Goal: Contribute content: Contribute content

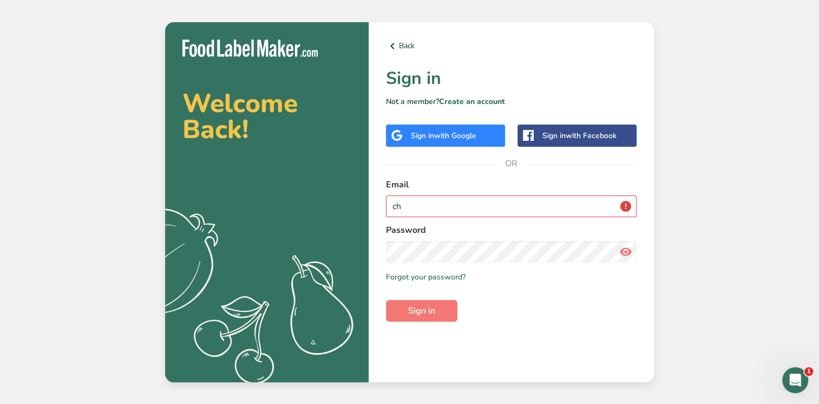
type input "c"
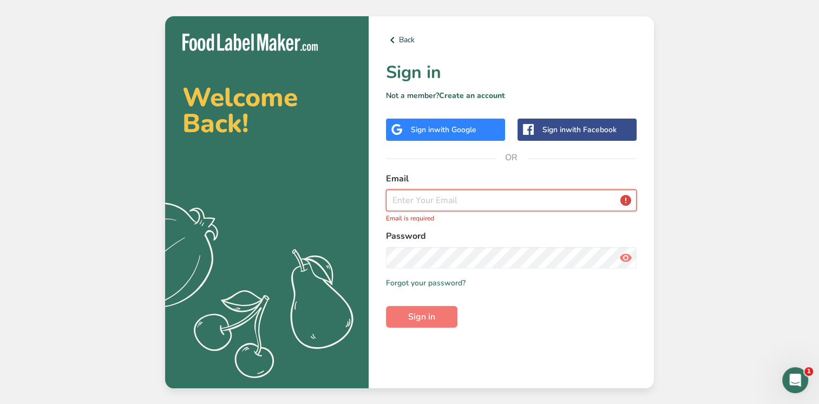
click at [405, 200] on input "email" at bounding box center [511, 200] width 251 height 22
paste input "[PERSON_NAME][EMAIL_ADDRESS][DOMAIN_NAME]"
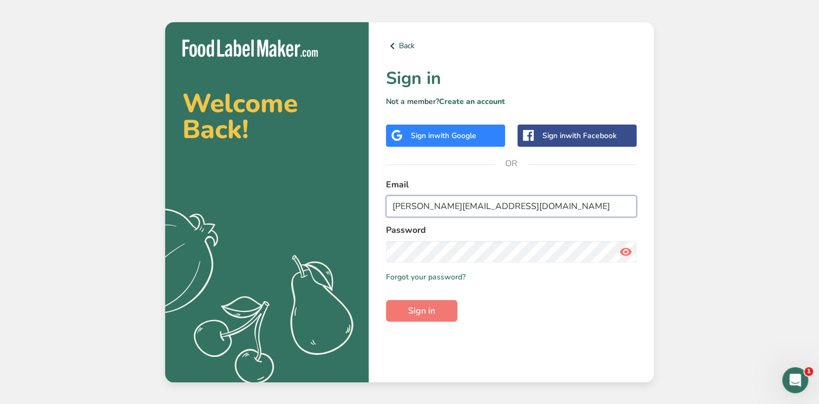
click at [393, 205] on input "[PERSON_NAME][EMAIL_ADDRESS][DOMAIN_NAME]" at bounding box center [511, 206] width 251 height 22
type input "[PERSON_NAME][EMAIL_ADDRESS][DOMAIN_NAME]"
click at [437, 308] on button "Sign in" at bounding box center [421, 311] width 71 height 22
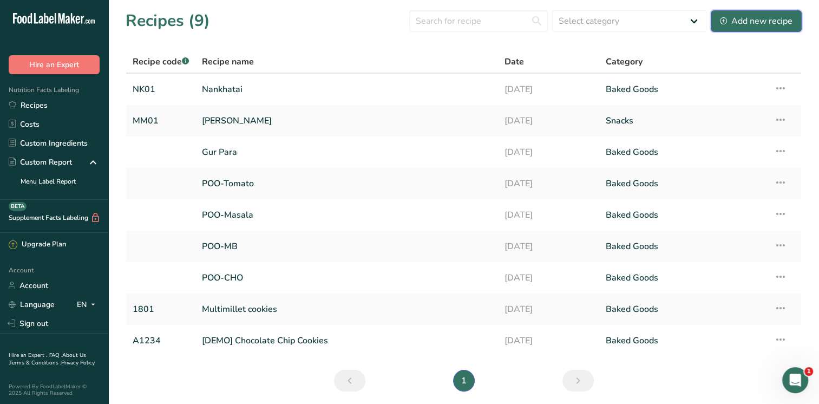
click at [758, 21] on div "Add new recipe" at bounding box center [756, 21] width 73 height 13
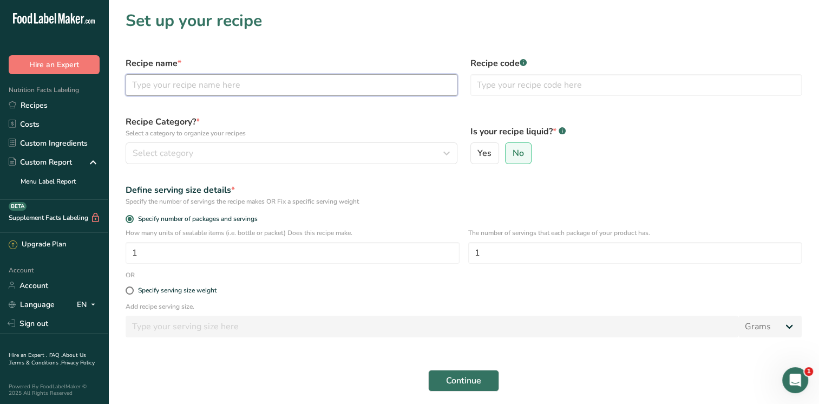
click at [218, 84] on input "text" at bounding box center [292, 85] width 332 height 22
type input "Divine Energy Bar"
click at [516, 85] on input "text" at bounding box center [636, 85] width 332 height 22
type input "DEB01"
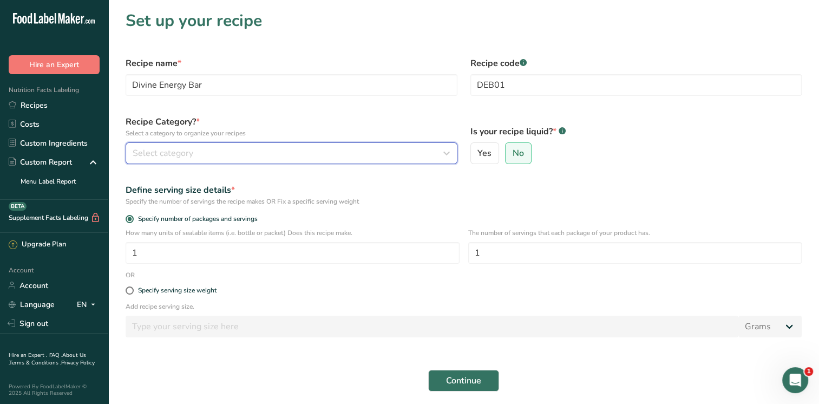
click at [266, 150] on div "Select category" at bounding box center [288, 153] width 311 height 13
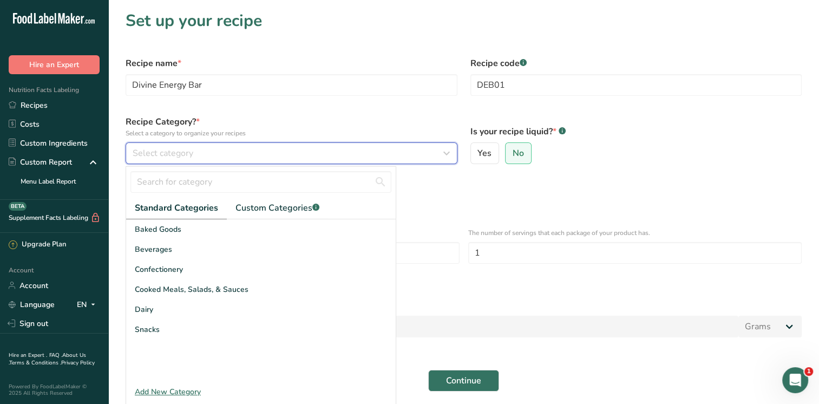
click at [215, 147] on div "Select category" at bounding box center [288, 153] width 311 height 13
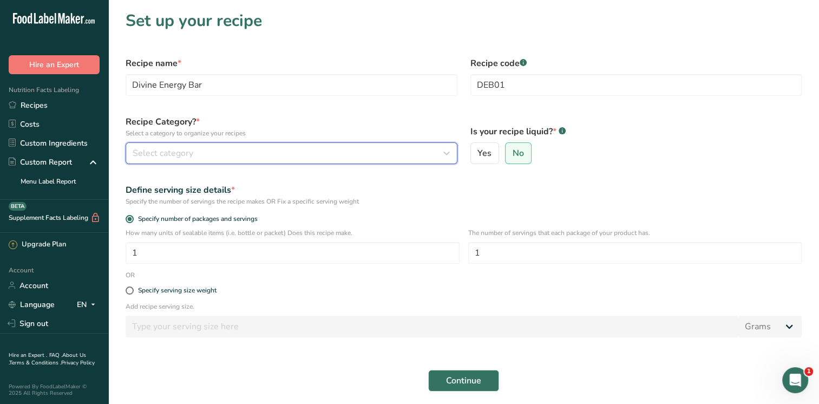
click at [215, 147] on div "Select category" at bounding box center [288, 153] width 311 height 13
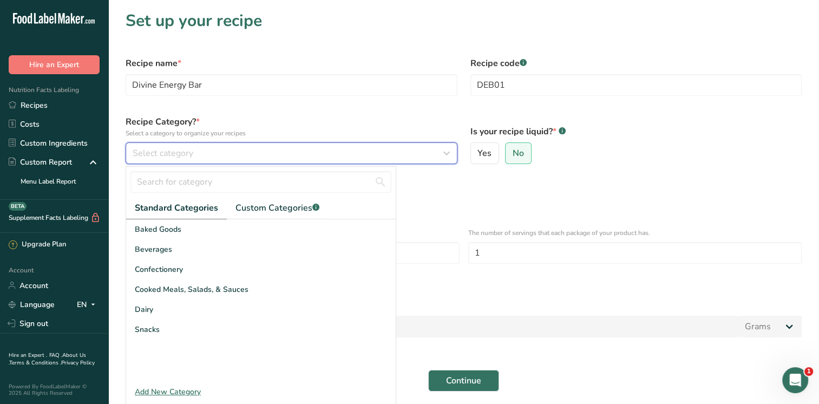
click at [155, 150] on span "Select category" at bounding box center [163, 153] width 61 height 13
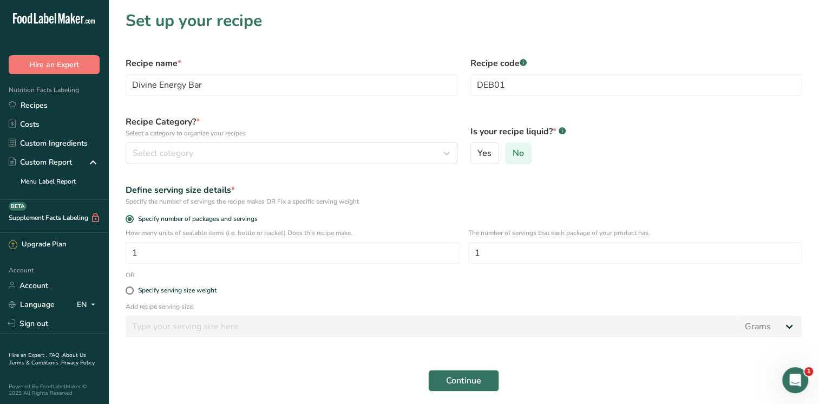
click at [516, 155] on span "No" at bounding box center [517, 153] width 11 height 11
click at [512, 155] on input "No" at bounding box center [508, 153] width 7 height 7
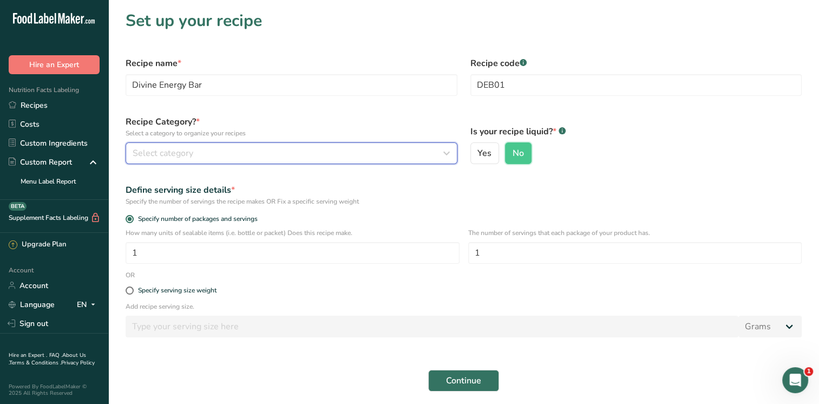
click at [149, 154] on span "Select category" at bounding box center [163, 153] width 61 height 13
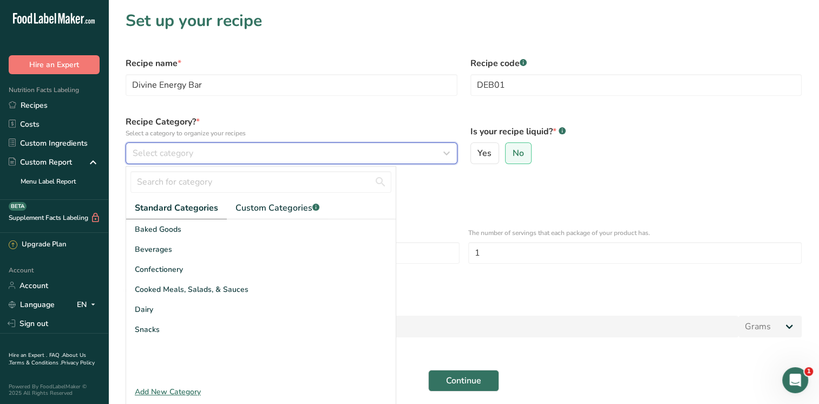
click at [149, 154] on span "Select category" at bounding box center [163, 153] width 61 height 13
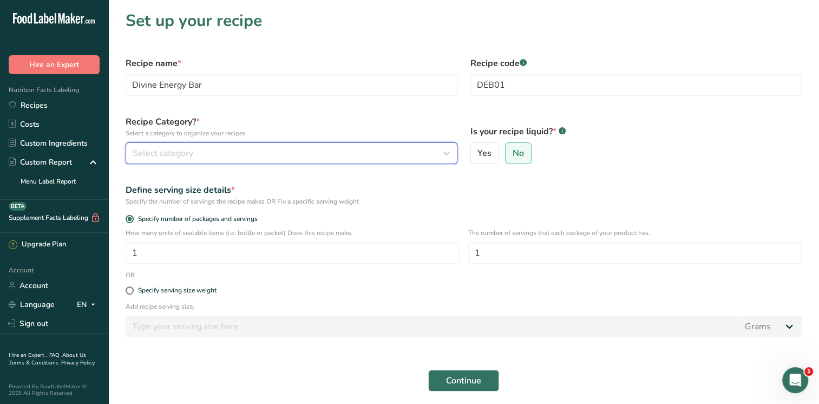
click at [149, 154] on span "Select category" at bounding box center [163, 153] width 61 height 13
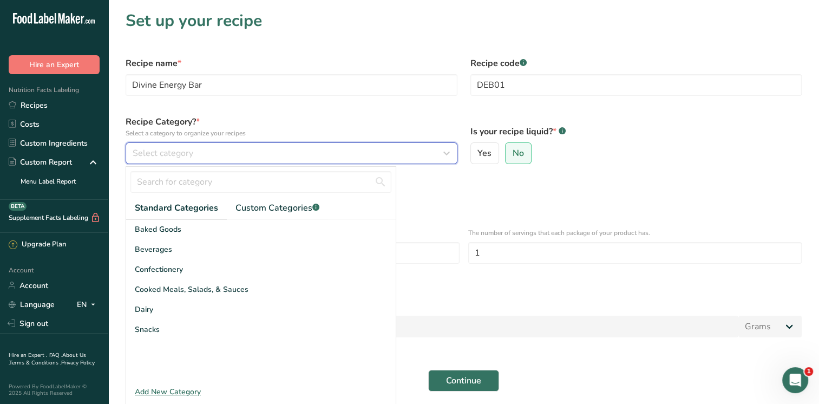
click at [445, 152] on icon "button" at bounding box center [446, 152] width 13 height 19
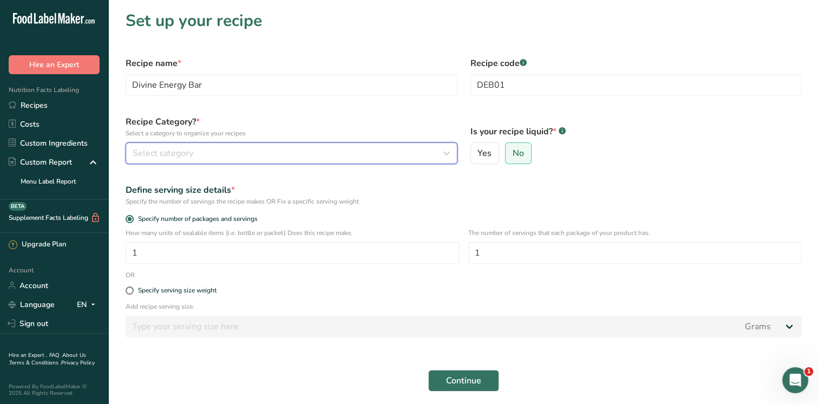
click at [445, 152] on icon "button" at bounding box center [446, 152] width 13 height 19
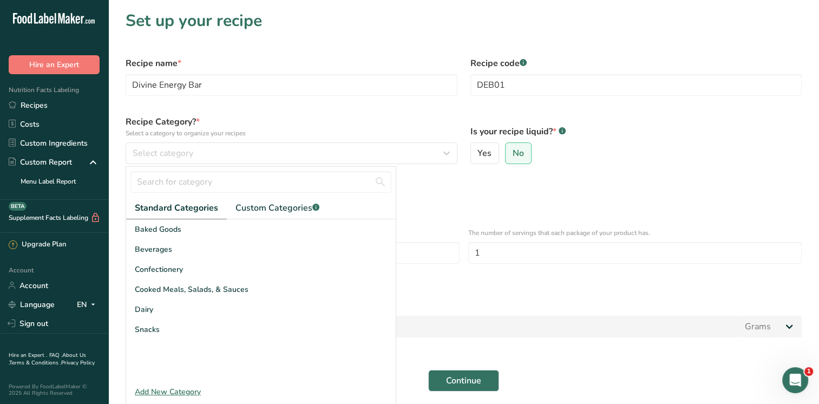
click at [166, 212] on span "Standard Categories" at bounding box center [176, 207] width 83 height 13
click at [142, 330] on span "Snacks" at bounding box center [147, 329] width 25 height 11
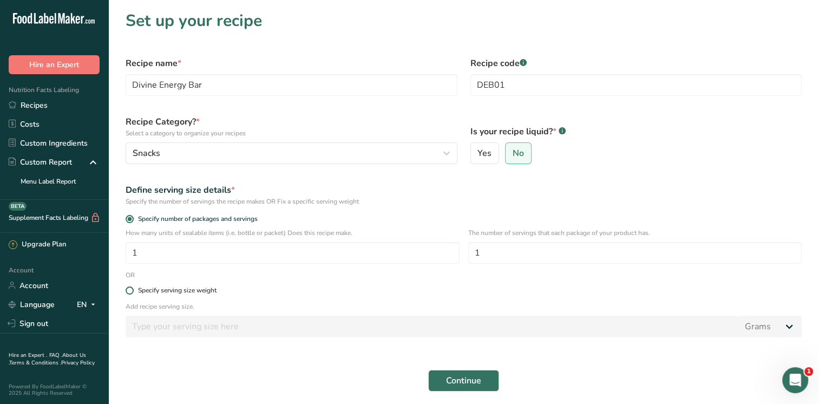
click at [130, 292] on span at bounding box center [130, 290] width 8 height 8
click at [130, 292] on input "Specify serving size weight" at bounding box center [129, 290] width 7 height 7
radio input "true"
radio input "false"
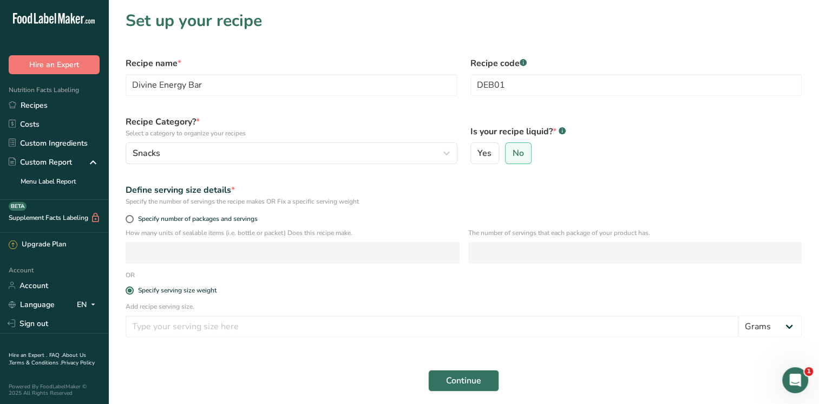
click at [150, 305] on p "Add recipe serving size." at bounding box center [464, 306] width 676 height 10
click at [147, 306] on p "Add recipe serving size." at bounding box center [464, 306] width 676 height 10
click at [147, 326] on input "number" at bounding box center [432, 326] width 613 height 22
click at [130, 219] on span at bounding box center [130, 219] width 8 height 8
click at [130, 219] on input "Specify number of packages and servings" at bounding box center [129, 218] width 7 height 7
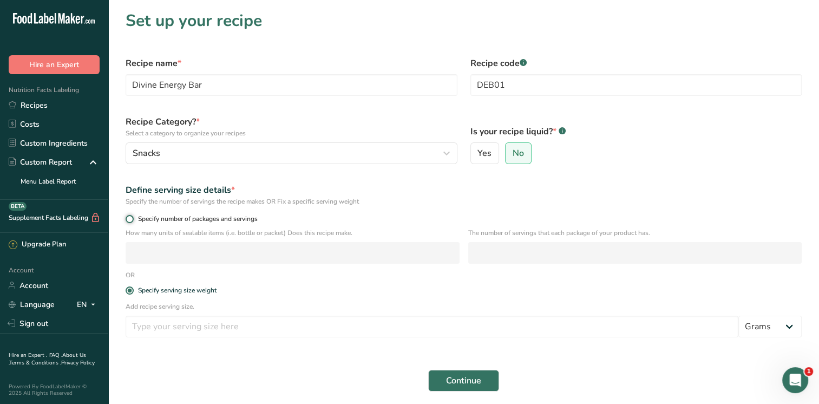
radio input "true"
radio input "false"
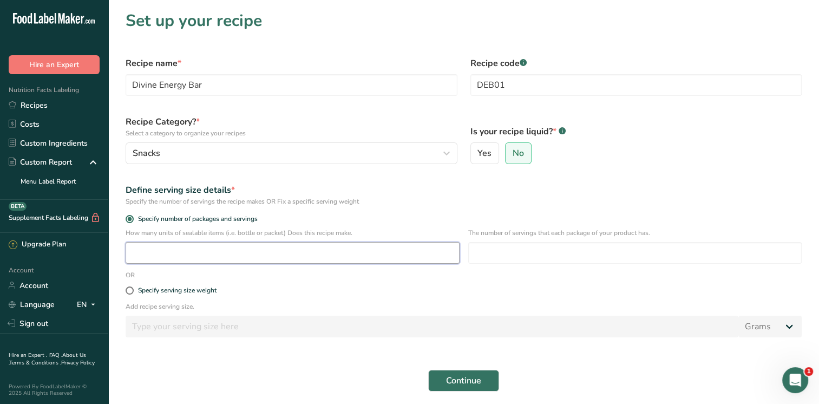
click at [371, 258] on input "number" at bounding box center [293, 253] width 334 height 22
type input "1"
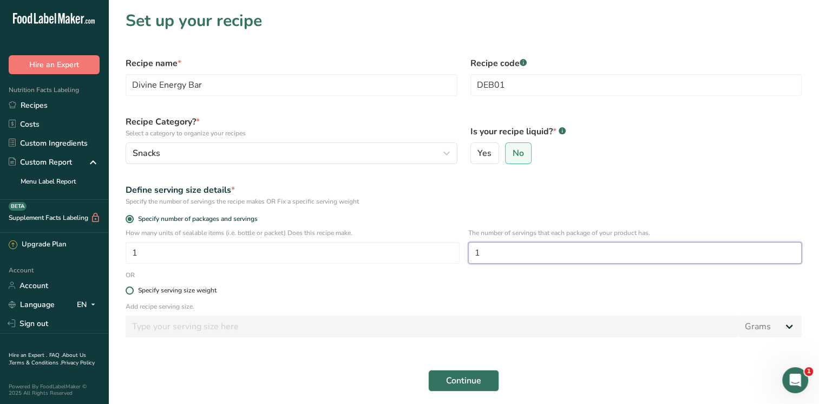
type input "1"
click at [130, 290] on span at bounding box center [130, 290] width 8 height 8
click at [130, 290] on input "Specify serving size weight" at bounding box center [129, 290] width 7 height 7
radio input "true"
radio input "false"
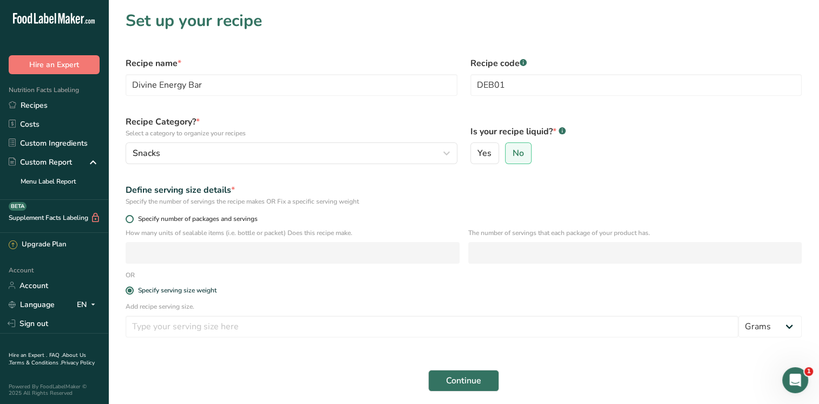
click at [131, 219] on span at bounding box center [130, 219] width 8 height 8
click at [131, 219] on input "Specify number of packages and servings" at bounding box center [129, 218] width 7 height 7
radio input "true"
radio input "false"
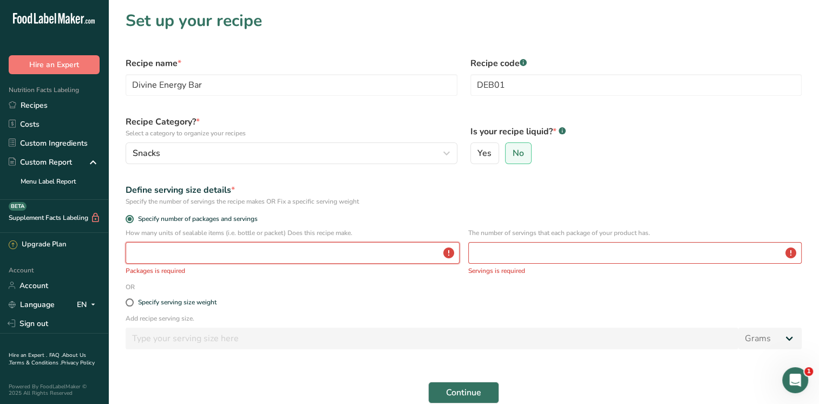
click at [144, 252] on input "number" at bounding box center [293, 253] width 334 height 22
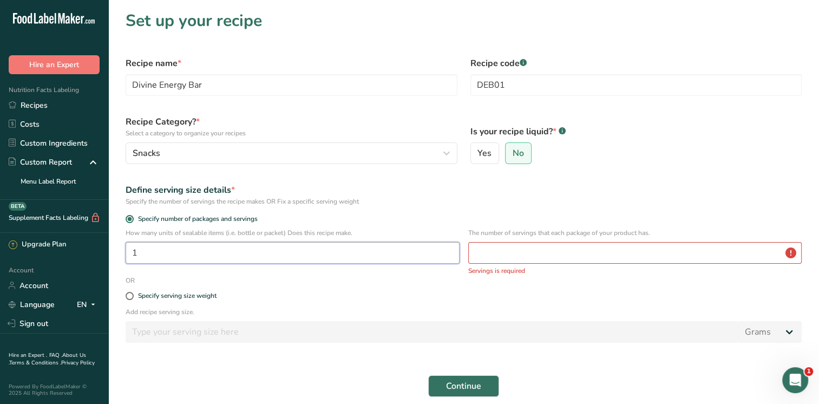
type input "1"
click at [502, 252] on input "number" at bounding box center [635, 253] width 334 height 22
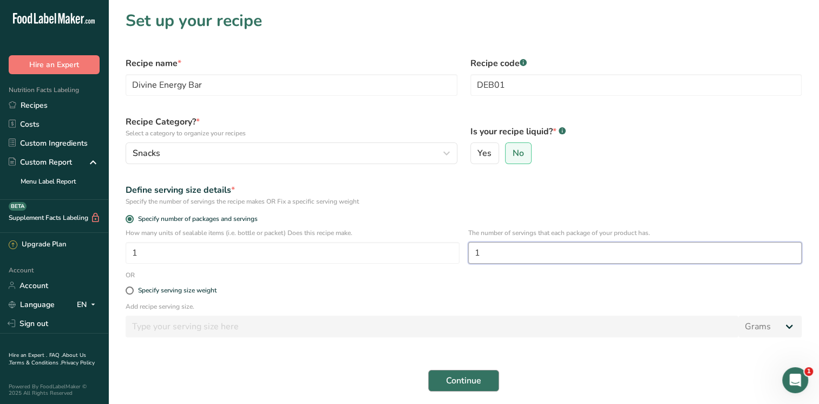
type input "1"
click at [481, 383] on span "Continue" at bounding box center [463, 380] width 35 height 13
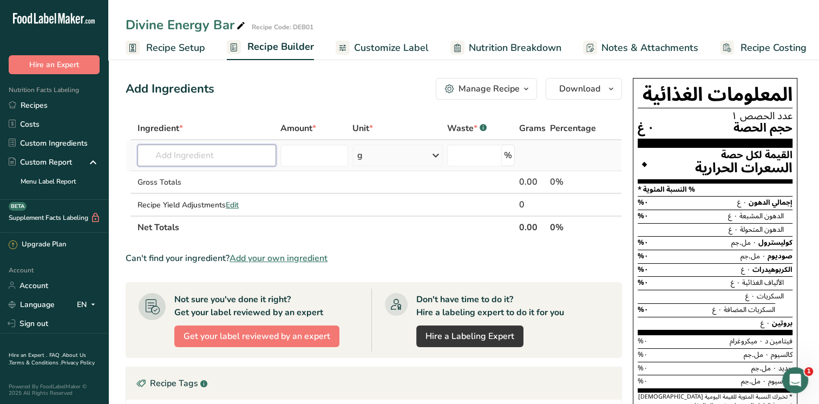
click at [202, 155] on input "text" at bounding box center [206, 155] width 139 height 22
click at [223, 152] on input "text" at bounding box center [206, 155] width 139 height 22
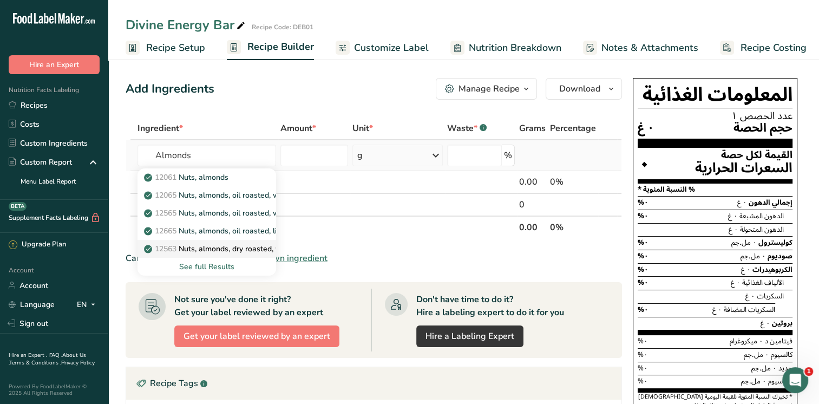
click at [227, 247] on p "12563 Nuts, almonds, dry roasted, with salt added" at bounding box center [237, 248] width 183 height 11
type input "Nuts, almonds, dry roasted, with salt added"
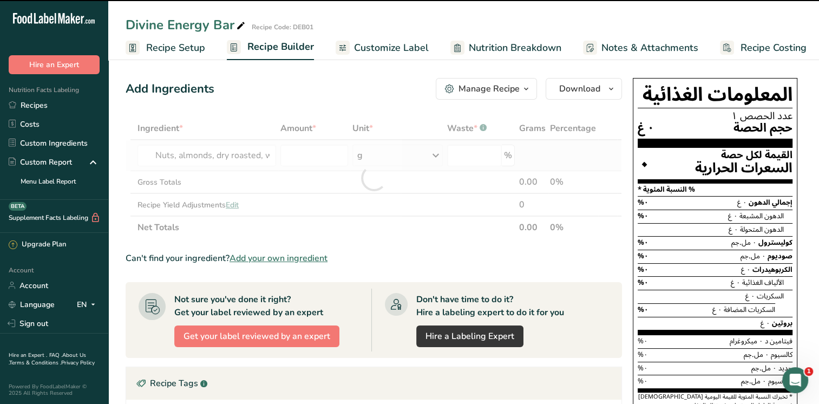
type input "0"
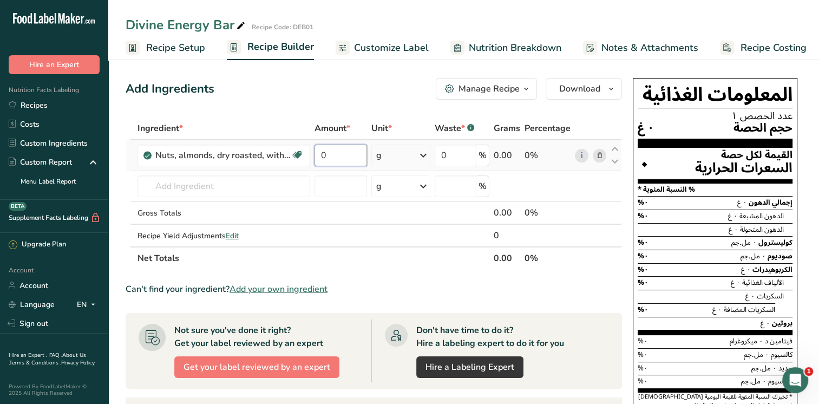
drag, startPoint x: 330, startPoint y: 153, endPoint x: 318, endPoint y: 153, distance: 12.5
click at [318, 153] on input "0" at bounding box center [340, 155] width 52 height 22
type input "10"
click at [453, 155] on div "Ingredient * Amount * Unit * Waste * .a-a{fill:#347362;}.b-a{fill:#fff;} Grams …" at bounding box center [374, 193] width 496 height 153
click at [760, 52] on span "Recipe Costing" at bounding box center [773, 48] width 66 height 15
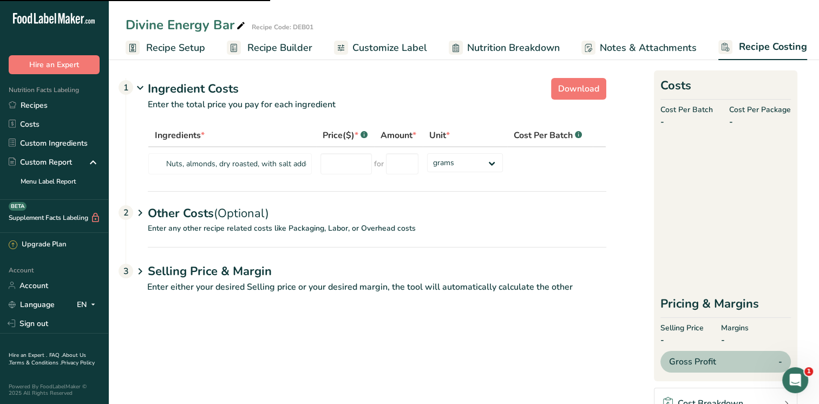
scroll to position [0, 4]
click at [543, 48] on span "Nutrition Breakdown" at bounding box center [509, 48] width 93 height 15
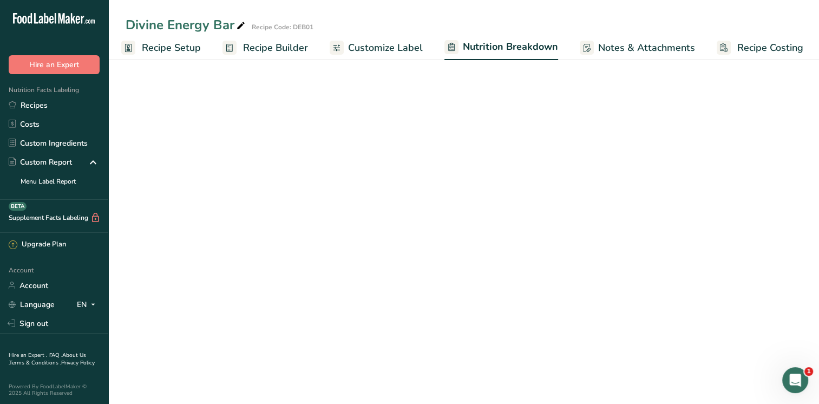
scroll to position [0, 5]
select select "Calories"
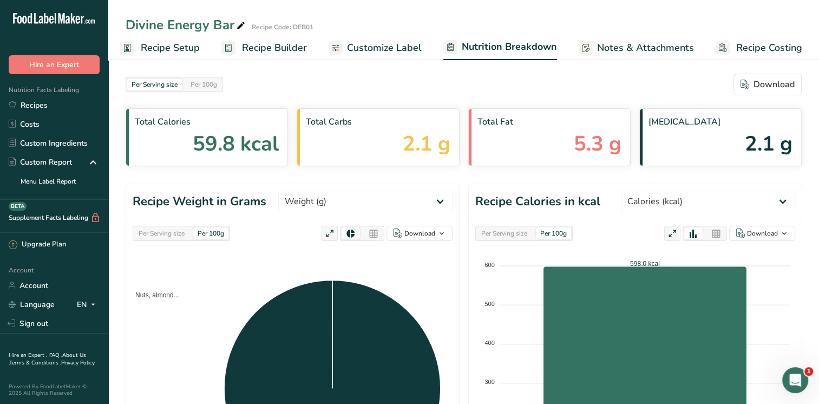
click at [289, 50] on span "Recipe Builder" at bounding box center [274, 48] width 65 height 15
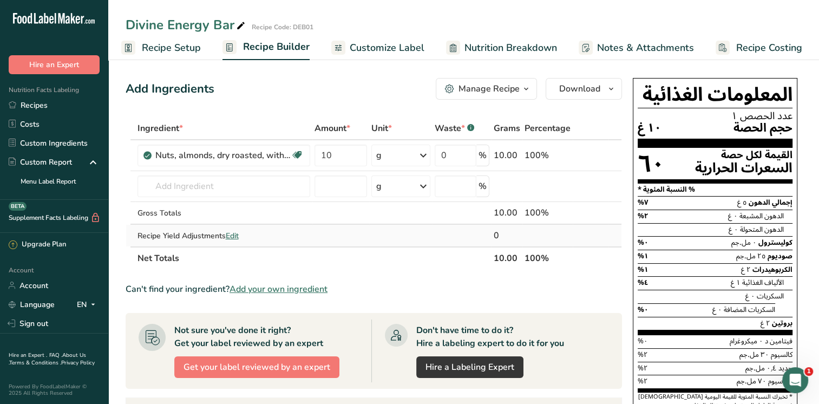
click at [234, 237] on span "Edit" at bounding box center [232, 236] width 13 height 10
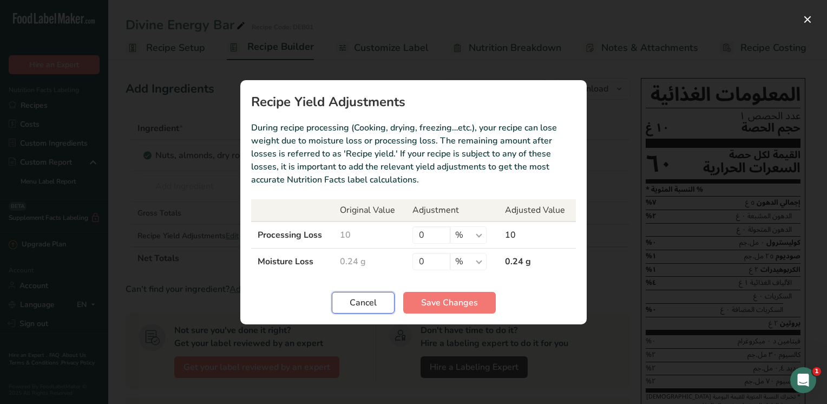
click at [357, 298] on span "Cancel" at bounding box center [363, 302] width 27 height 13
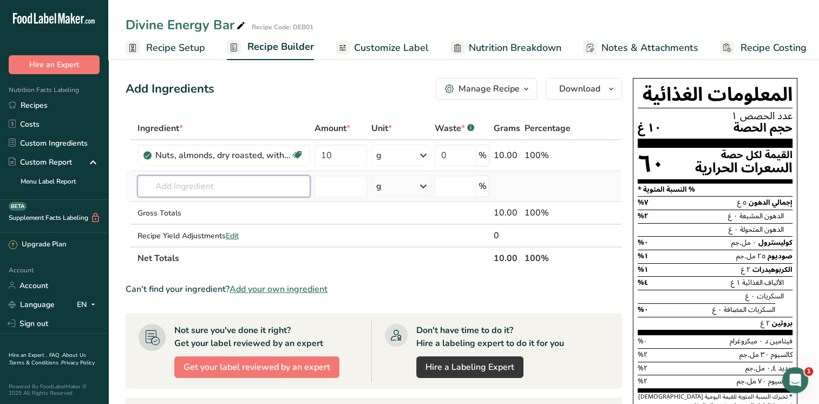
click at [173, 192] on input "text" at bounding box center [223, 186] width 173 height 22
type input "Moong dal, roasted"
click at [213, 225] on div "Add your own ingredient" at bounding box center [223, 225] width 155 height 11
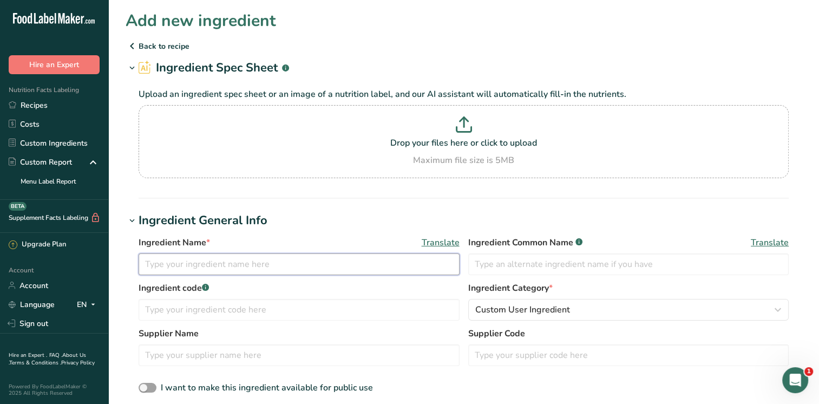
click at [195, 259] on input "text" at bounding box center [299, 264] width 321 height 22
click at [186, 264] on input "Moong dal roasted" at bounding box center [299, 264] width 321 height 22
type input "Moong dal, roasted"
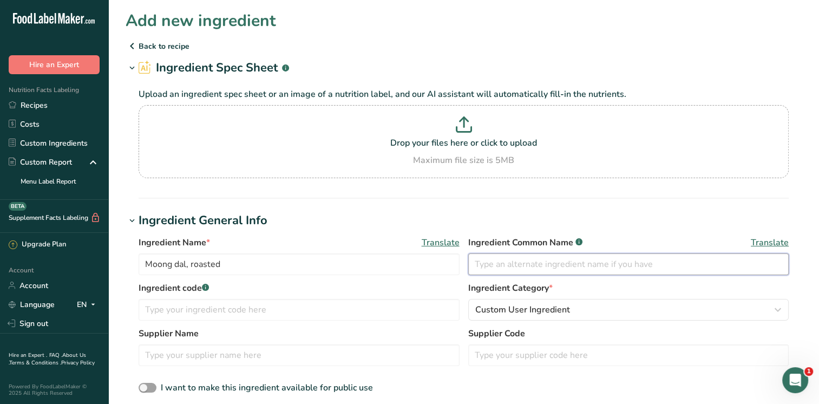
click at [507, 261] on input "text" at bounding box center [628, 264] width 321 height 22
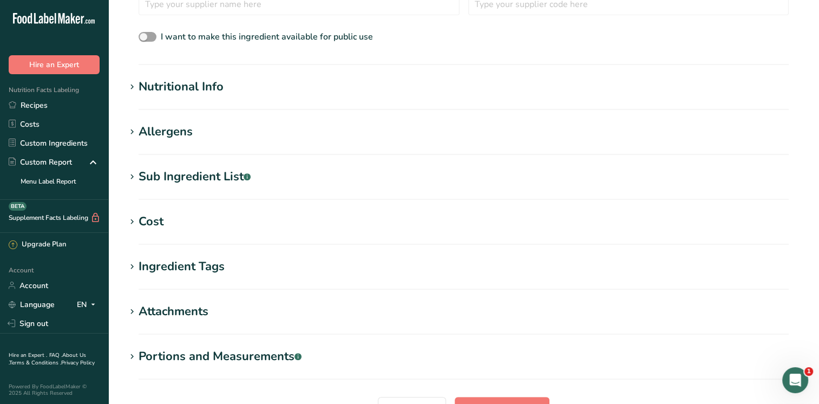
scroll to position [352, 0]
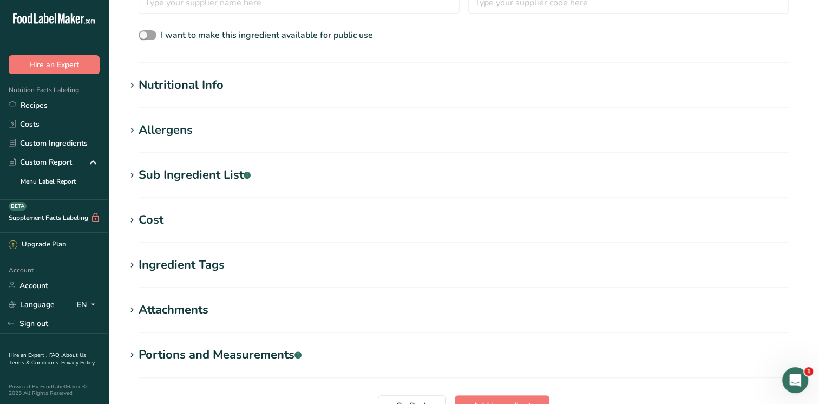
type input "Moong dal"
click at [133, 84] on icon at bounding box center [132, 85] width 10 height 15
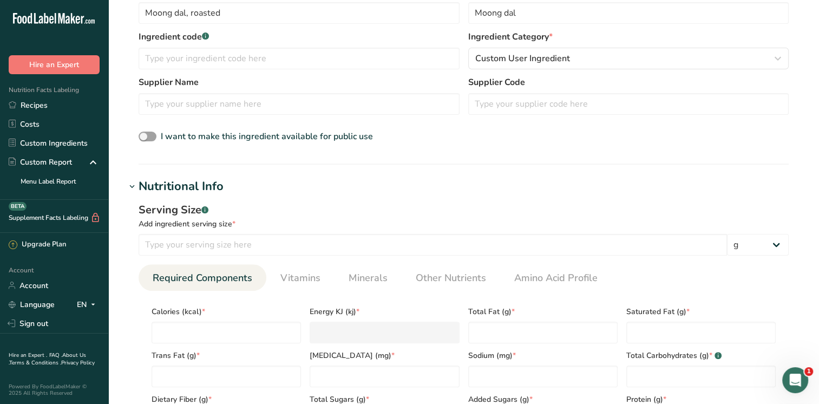
scroll to position [254, 0]
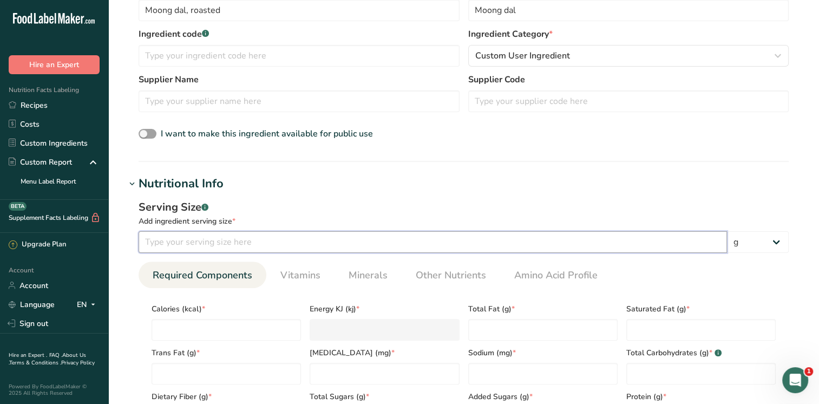
click at [227, 246] on input "number" at bounding box center [433, 242] width 588 height 22
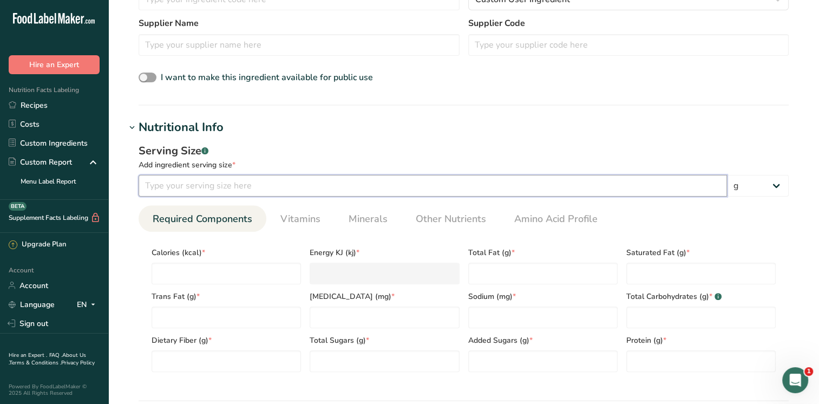
scroll to position [375, 0]
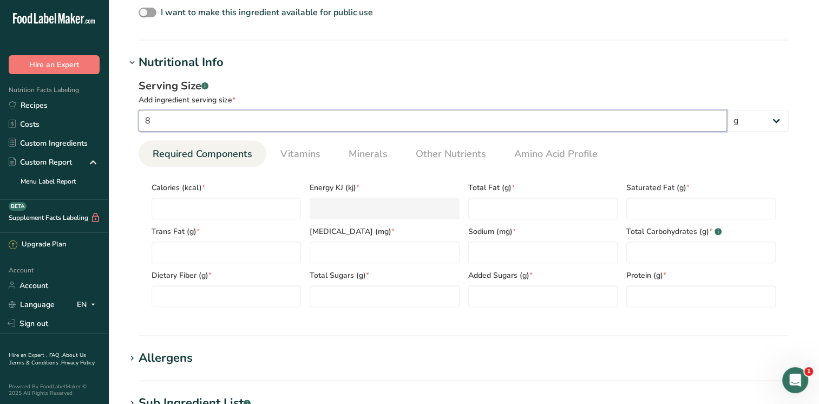
click at [425, 116] on input "8" at bounding box center [433, 121] width 588 height 22
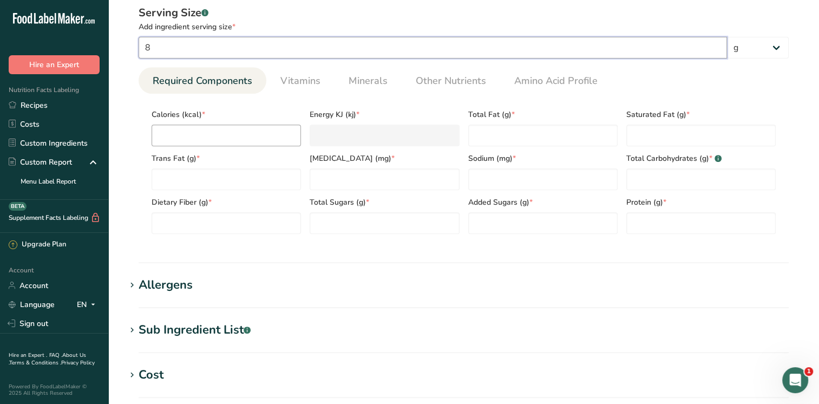
type input "8"
click at [279, 135] on input "number" at bounding box center [226, 135] width 149 height 22
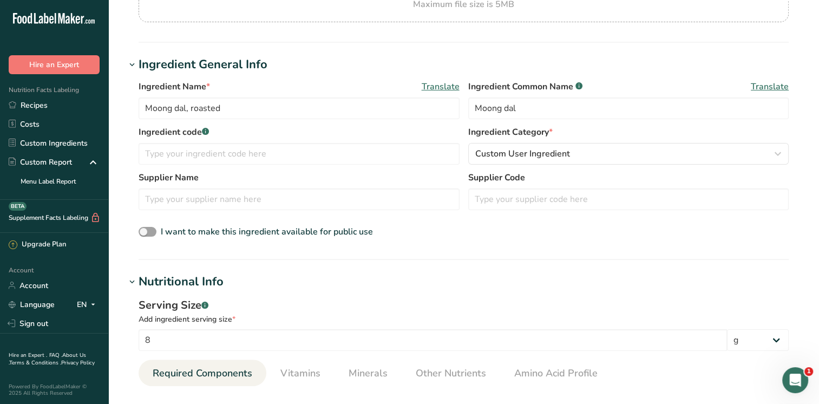
scroll to position [155, 0]
click at [475, 233] on div "I want to make this ingredient available for public use" at bounding box center [464, 233] width 650 height 14
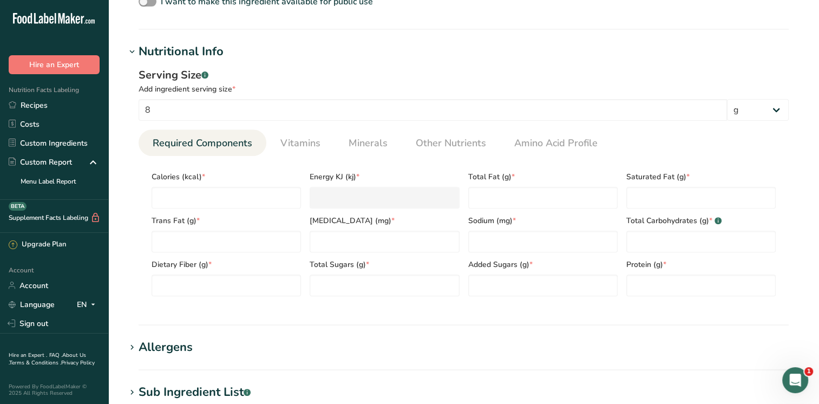
scroll to position [401, 0]
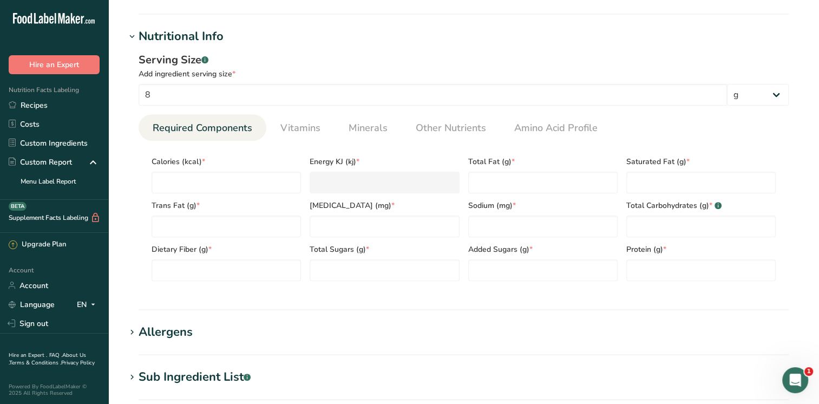
click at [595, 331] on h1 "Allergens" at bounding box center [464, 332] width 676 height 18
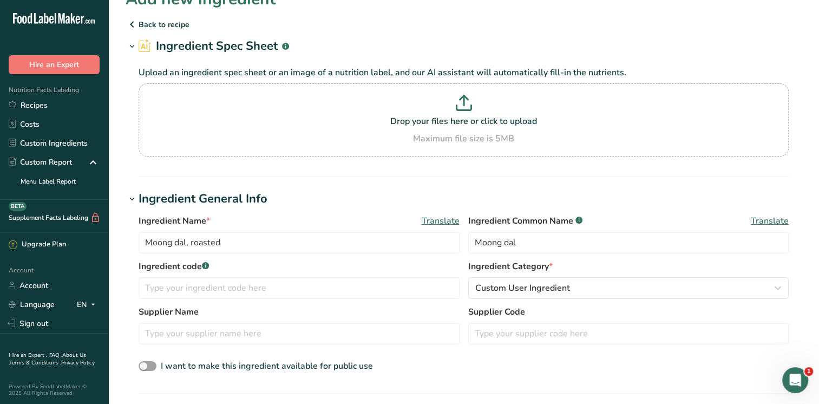
scroll to position [0, 0]
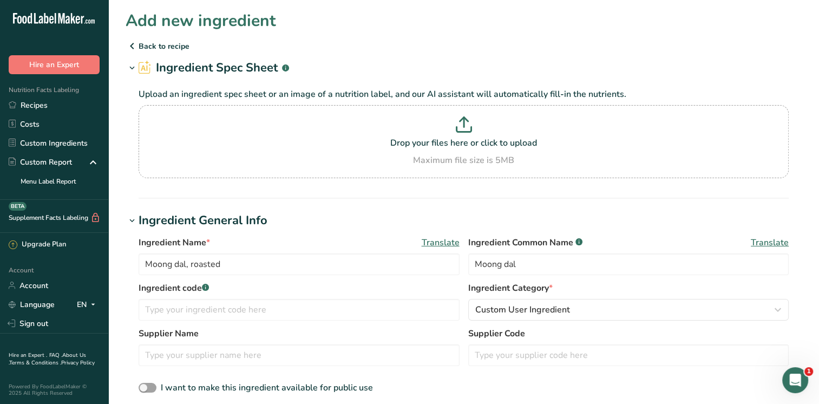
click at [180, 47] on p "Back to recipe" at bounding box center [464, 46] width 676 height 13
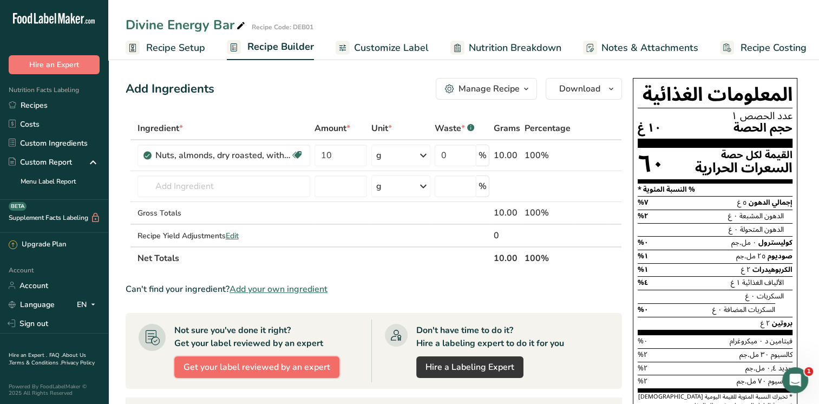
click at [292, 356] on button "Get your label reviewed by an expert" at bounding box center [256, 367] width 165 height 22
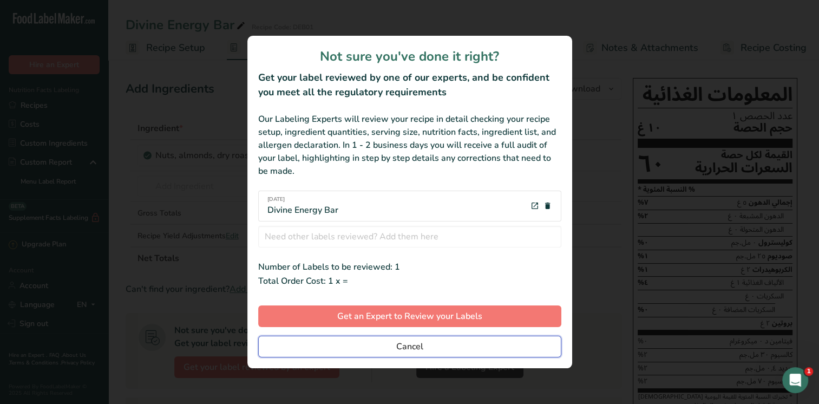
click at [292, 356] on button "Cancel" at bounding box center [409, 346] width 303 height 22
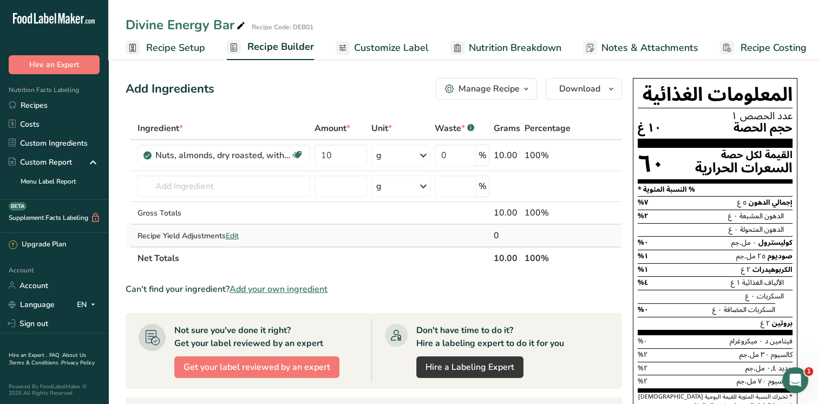
click at [236, 234] on span "Edit" at bounding box center [232, 236] width 13 height 10
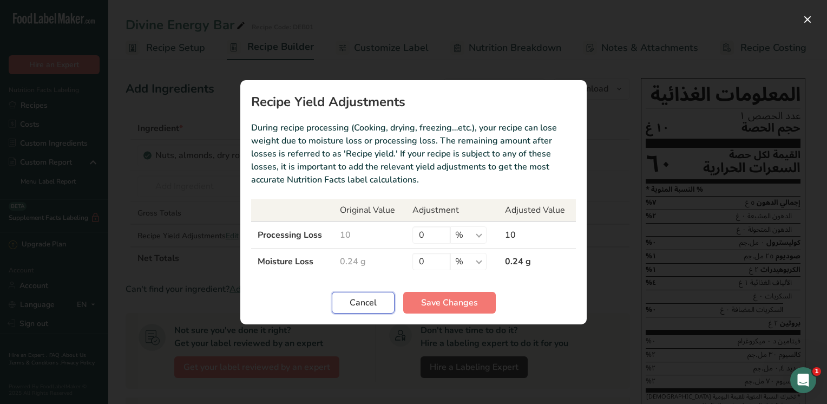
click at [361, 298] on span "Cancel" at bounding box center [363, 302] width 27 height 13
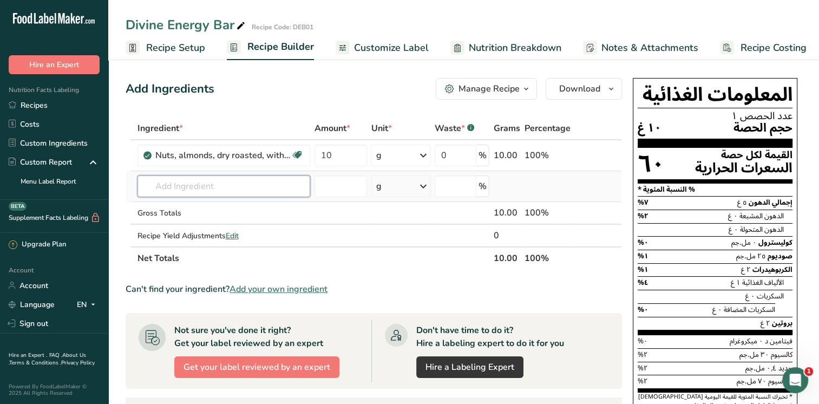
click at [181, 183] on input "text" at bounding box center [223, 186] width 173 height 22
type input "Moong dal, roasted"
click at [183, 225] on div "Add your own ingredient" at bounding box center [223, 225] width 155 height 11
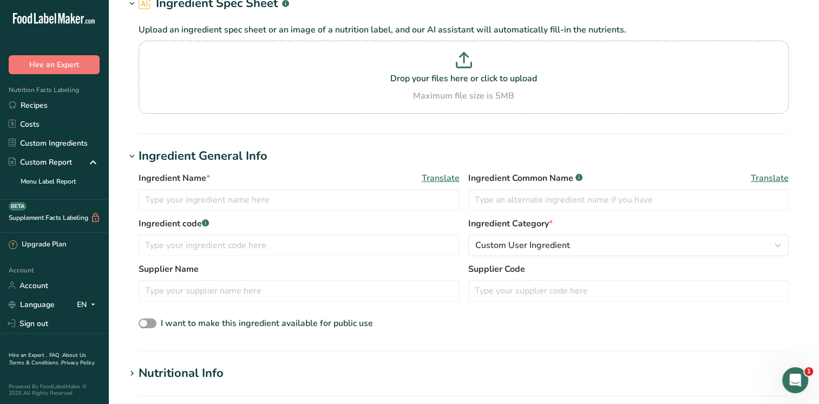
scroll to position [70, 0]
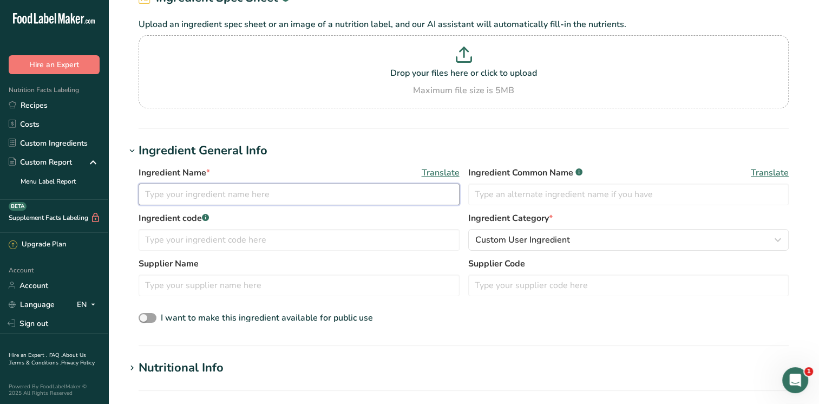
click at [215, 192] on input "text" at bounding box center [299, 194] width 321 height 22
type input "Moong dal, roasted"
click at [547, 189] on input "text" at bounding box center [628, 194] width 321 height 22
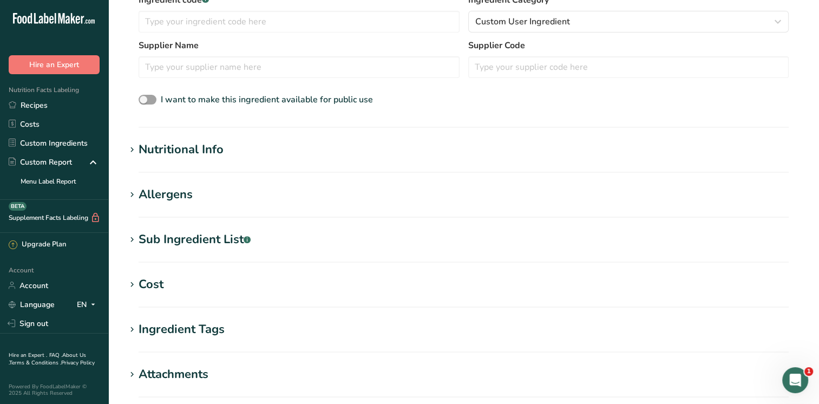
scroll to position [340, 0]
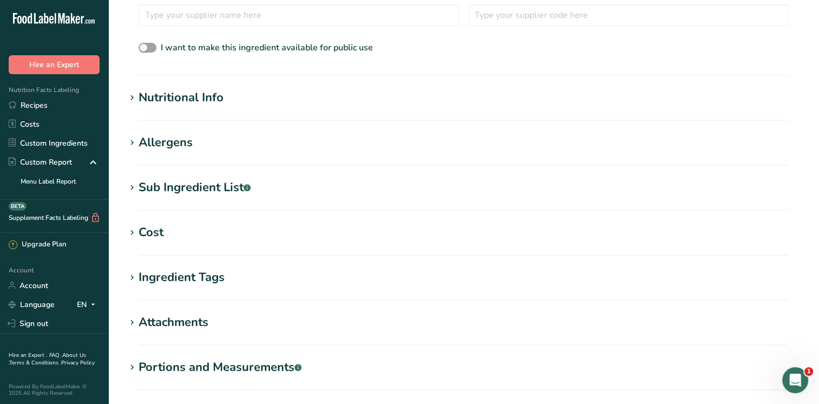
type input "Moong dal"
click at [131, 96] on icon at bounding box center [132, 97] width 10 height 15
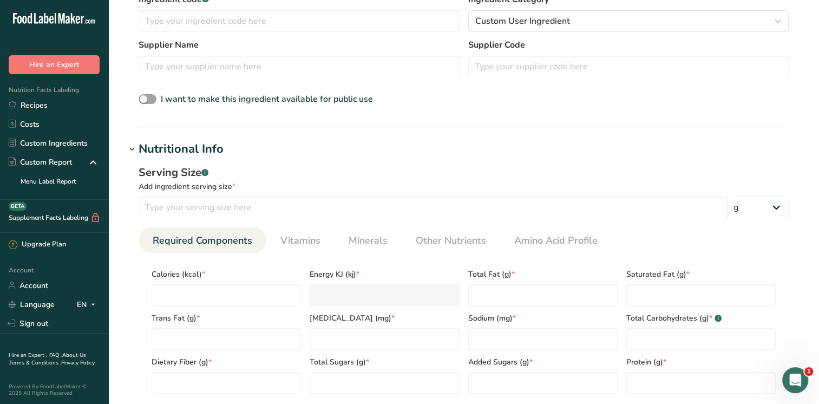
scroll to position [310, 0]
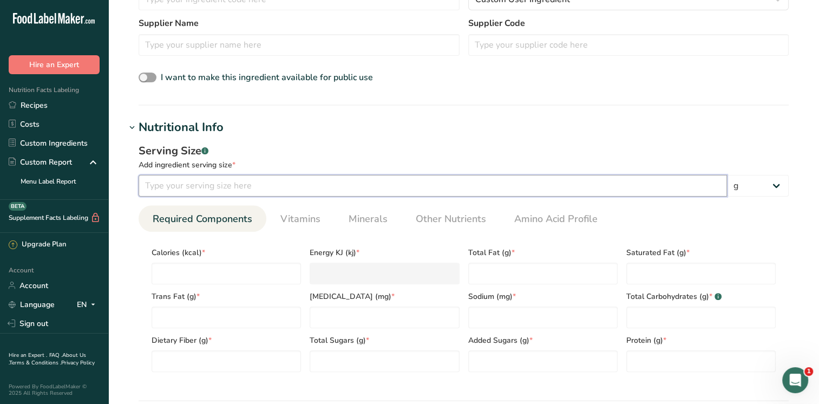
click at [214, 185] on input "number" at bounding box center [433, 186] width 588 height 22
type input "8"
click at [188, 275] on input "number" at bounding box center [226, 273] width 149 height 22
type input "8"
type KJ "33.5"
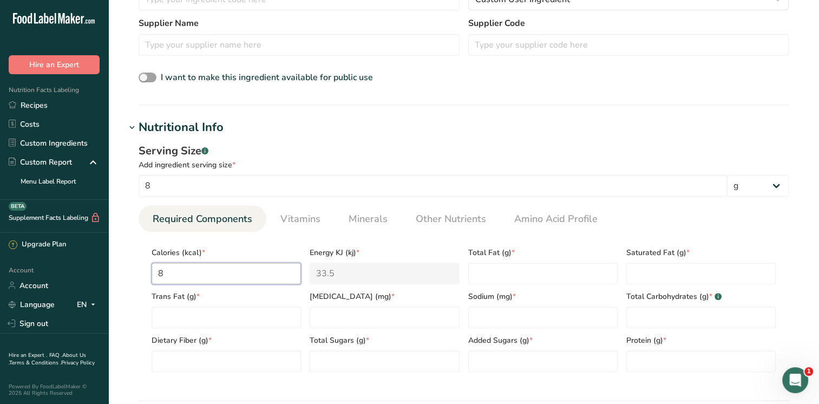
type input "0"
type KJ "0"
type input "2"
type KJ "8.4"
type input "28"
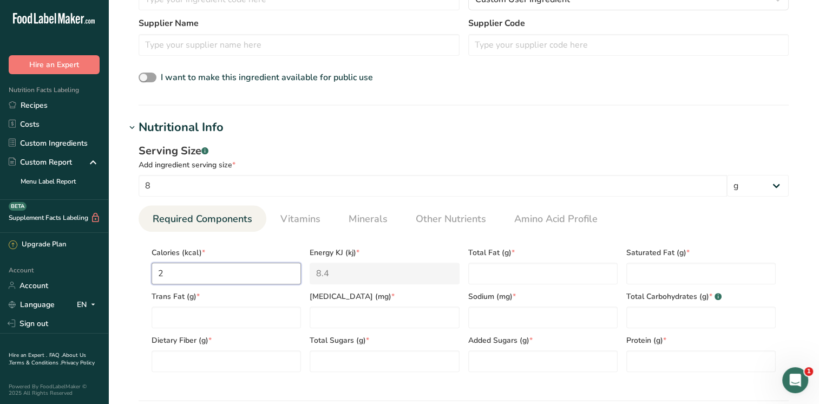
type KJ "117.2"
type input "28"
click at [502, 269] on Fat "number" at bounding box center [542, 273] width 149 height 22
type Fat "0.1"
type Fat "0"
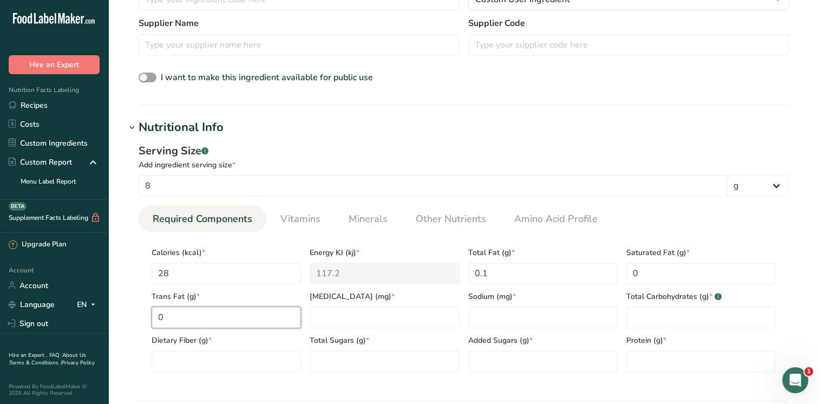
type Fat "0"
